Goal: Task Accomplishment & Management: Manage account settings

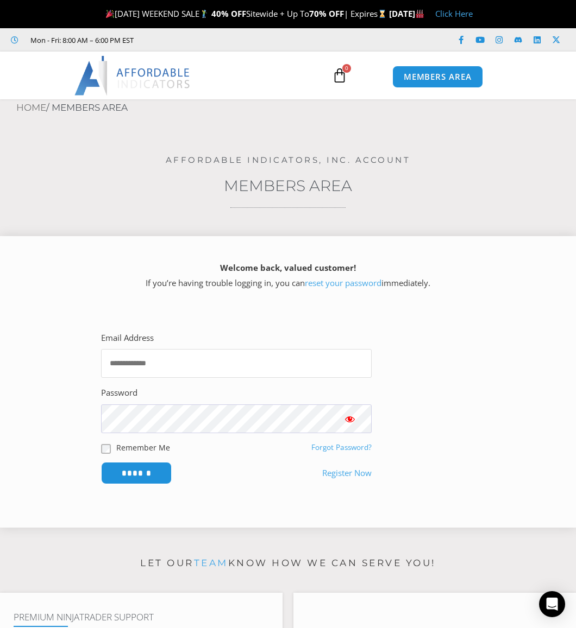
click at [174, 364] on input "Email Address" at bounding box center [236, 363] width 270 height 29
click at [175, 364] on input "Email Address" at bounding box center [236, 363] width 270 height 29
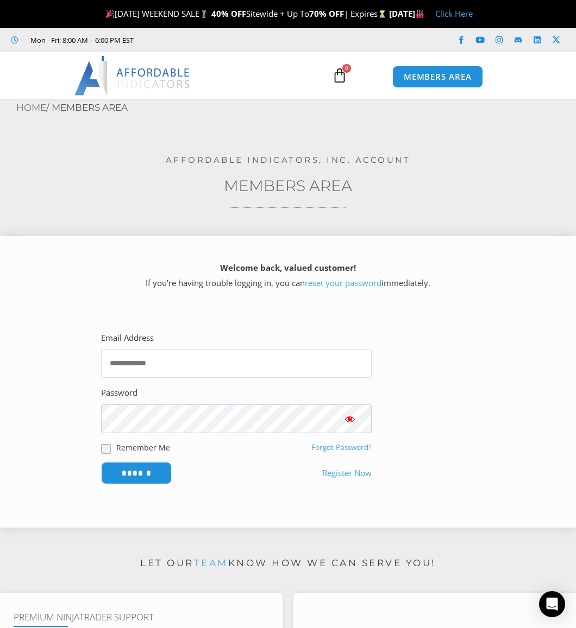
click at [180, 362] on input "Email Address" at bounding box center [236, 363] width 270 height 29
click at [200, 364] on input "Email Address" at bounding box center [236, 363] width 270 height 29
paste input "**********"
type input "**********"
click at [336, 448] on link "Forgot Password?" at bounding box center [341, 448] width 60 height 10
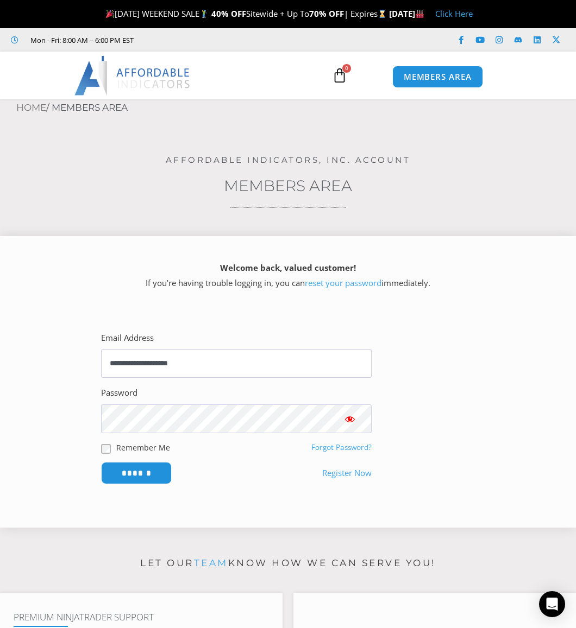
click at [332, 448] on link "Forgot Password?" at bounding box center [341, 448] width 60 height 10
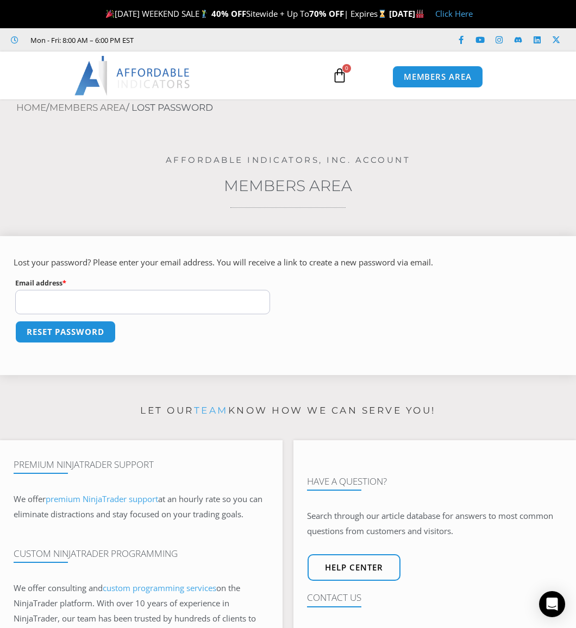
click at [155, 305] on input "Email address * Required" at bounding box center [142, 302] width 255 height 24
type input "**********"
click at [69, 329] on button "Reset password" at bounding box center [64, 331] width 105 height 23
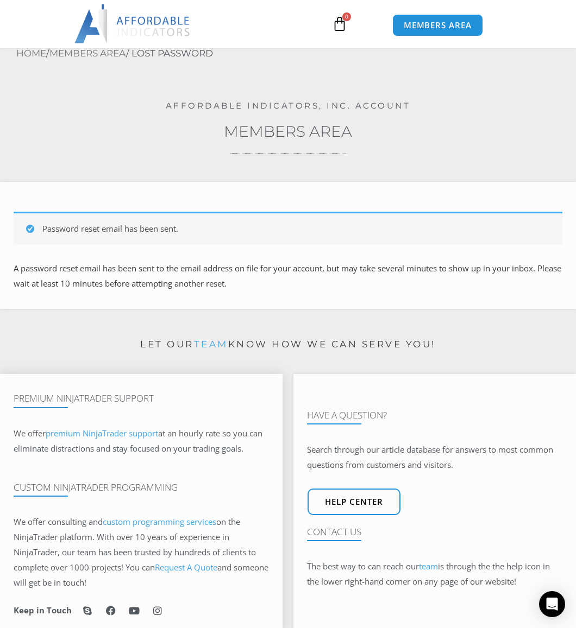
scroll to position [109, 0]
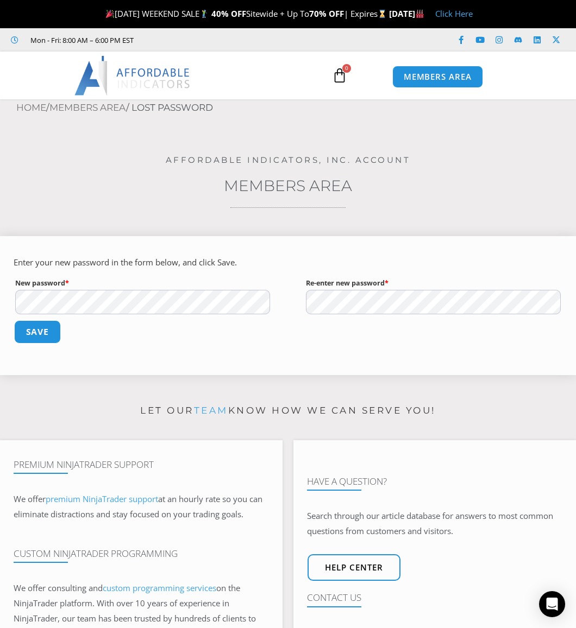
click at [40, 332] on button "Save" at bounding box center [37, 331] width 47 height 23
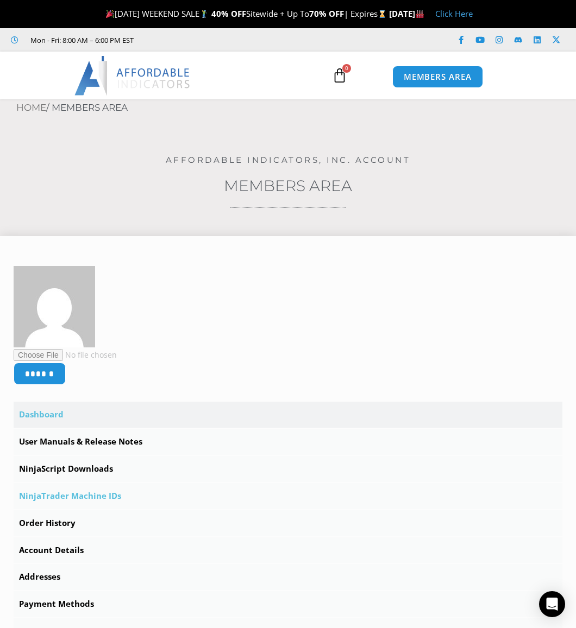
click at [53, 495] on link "NinjaTrader Machine IDs" at bounding box center [288, 496] width 549 height 26
click at [89, 495] on link "NinjaTrader Machine IDs" at bounding box center [288, 496] width 549 height 26
click at [41, 521] on link "Order History" at bounding box center [288, 524] width 549 height 26
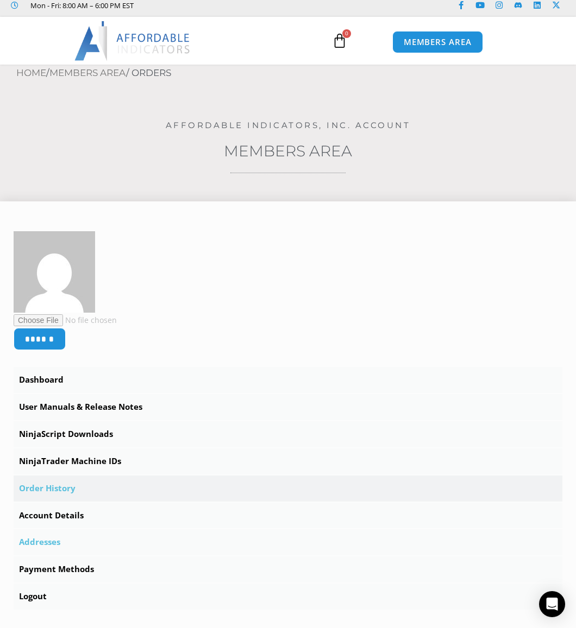
scroll to position [54, 0]
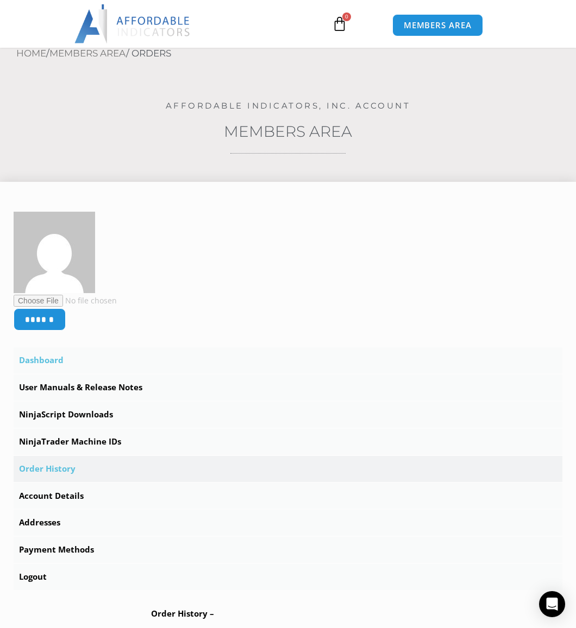
click at [40, 357] on link "Dashboard" at bounding box center [288, 361] width 549 height 26
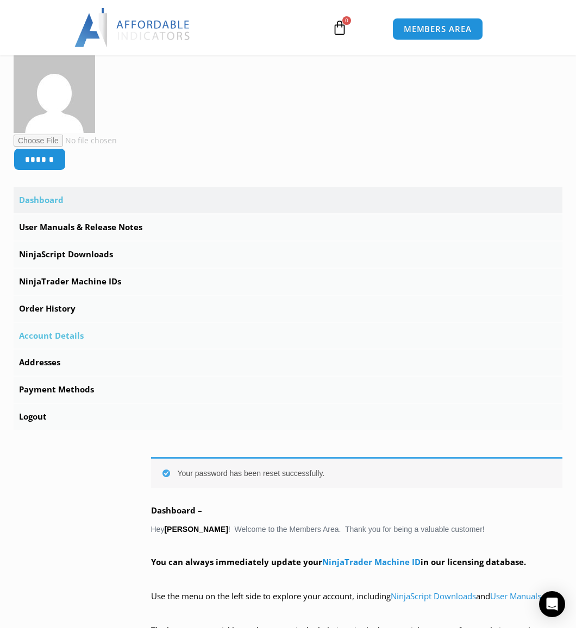
scroll to position [217, 0]
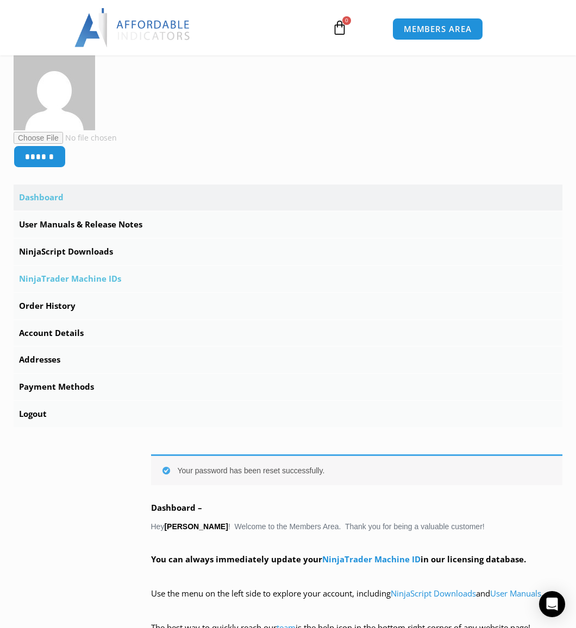
click at [77, 278] on link "NinjaTrader Machine IDs" at bounding box center [288, 279] width 549 height 26
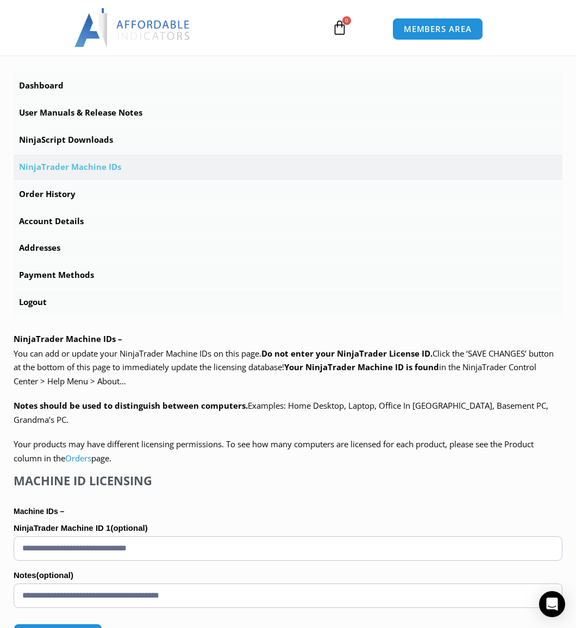
scroll to position [380, 0]
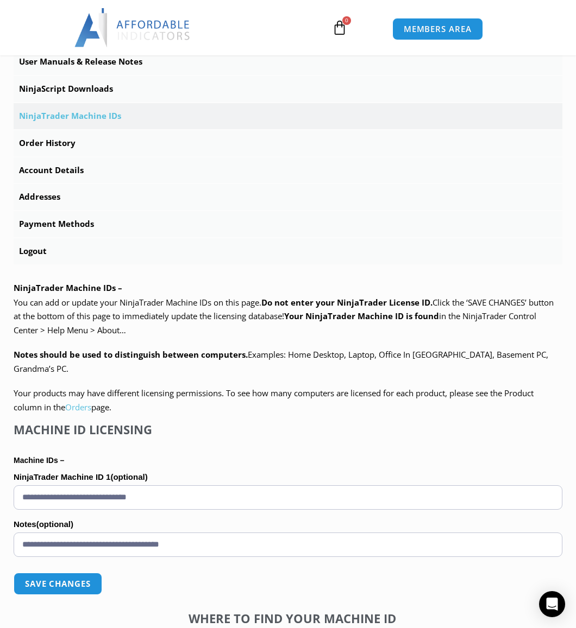
click at [81, 402] on link "Orders" at bounding box center [78, 407] width 26 height 11
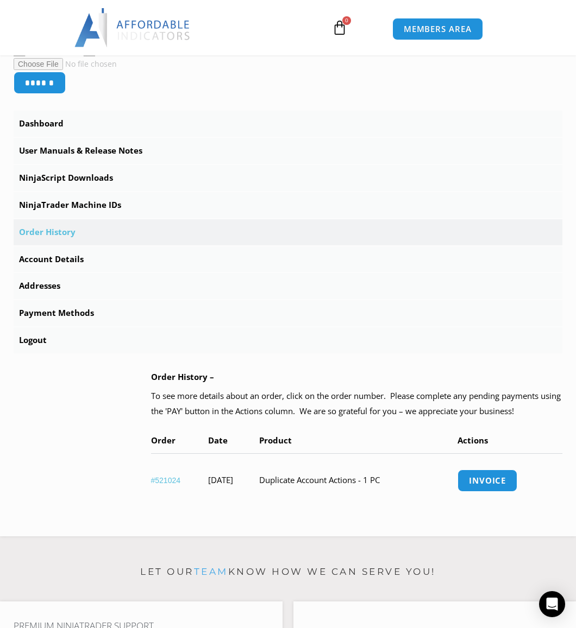
scroll to position [272, 0]
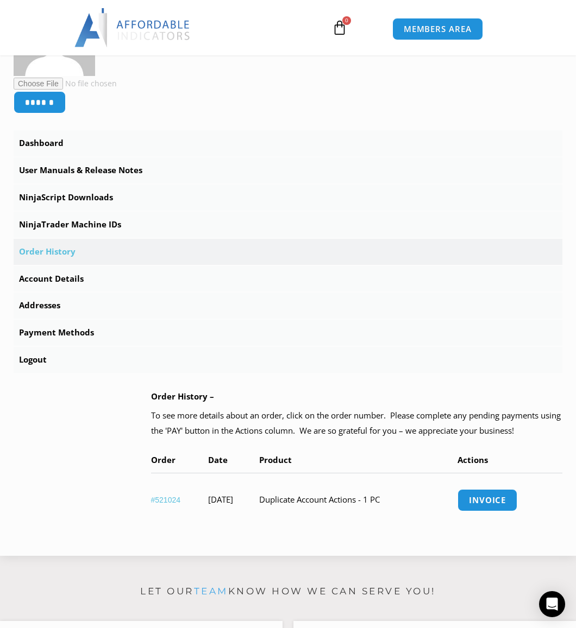
click at [163, 499] on link "#521024" at bounding box center [166, 500] width 30 height 9
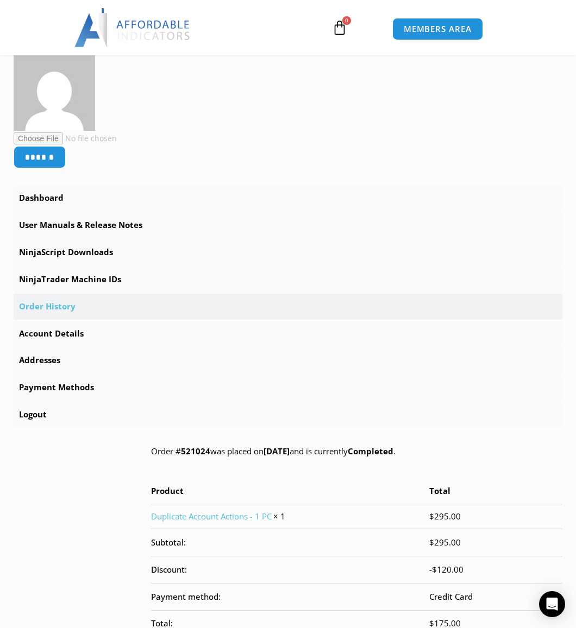
scroll to position [217, 0]
drag, startPoint x: 150, startPoint y: 450, endPoint x: 236, endPoint y: 452, distance: 85.3
click at [236, 452] on p "Order # 521024 was placed on [DATE] and is currently Completed ." at bounding box center [357, 451] width 412 height 15
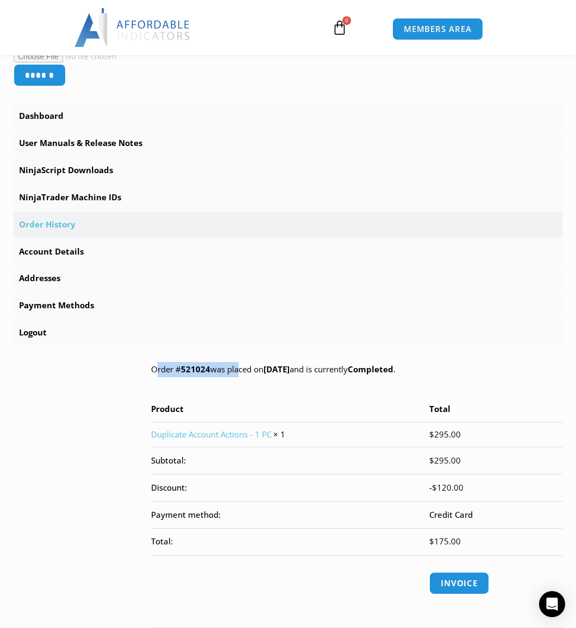
scroll to position [326, 0]
